Goal: Task Accomplishment & Management: Manage account settings

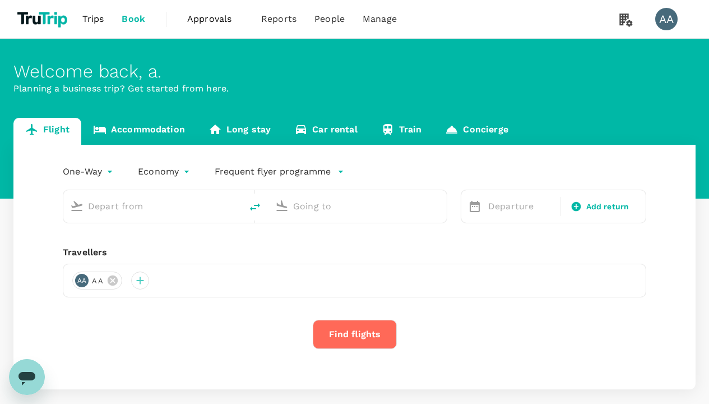
type input "economy-premium-economy"
type input "Singapore Changi (SIN)"
type input "Hong Kong Intl (HKG)"
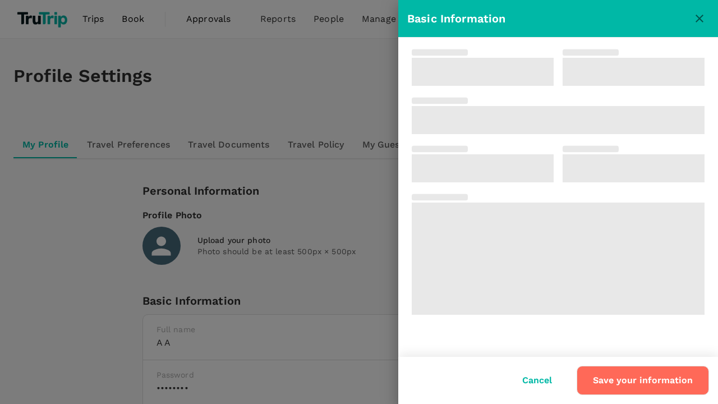
type input "a"
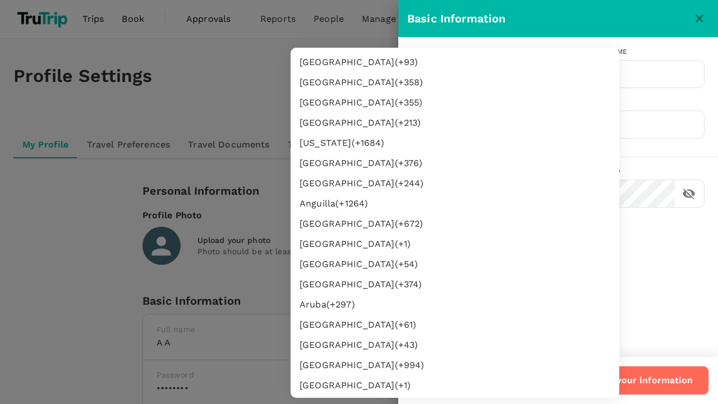
type input "62"
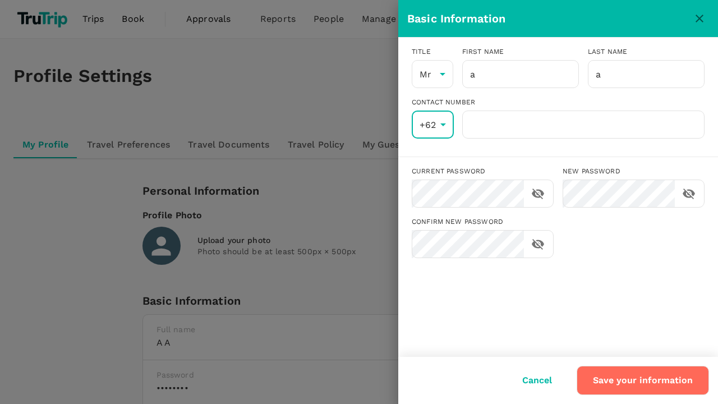
scroll to position [2063, 0]
click at [582, 124] on input "number" at bounding box center [583, 124] width 242 height 28
type input "8888888888"
click at [644, 380] on button "Save your information" at bounding box center [642, 380] width 132 height 29
click at [606, 373] on button "Save your information" at bounding box center [642, 380] width 132 height 29
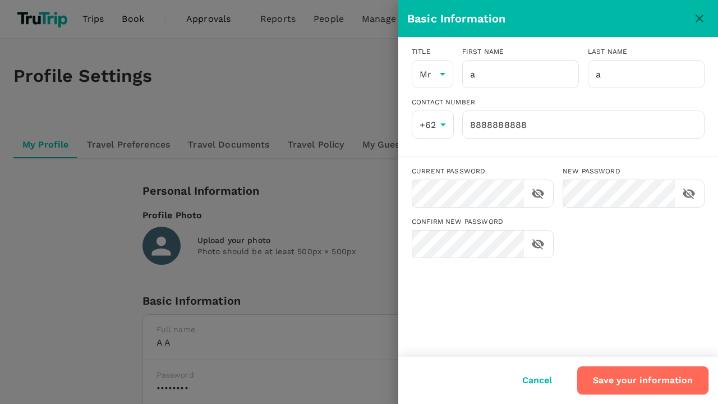
click at [618, 371] on button "Save your information" at bounding box center [642, 380] width 132 height 29
